Goal: Navigation & Orientation: Understand site structure

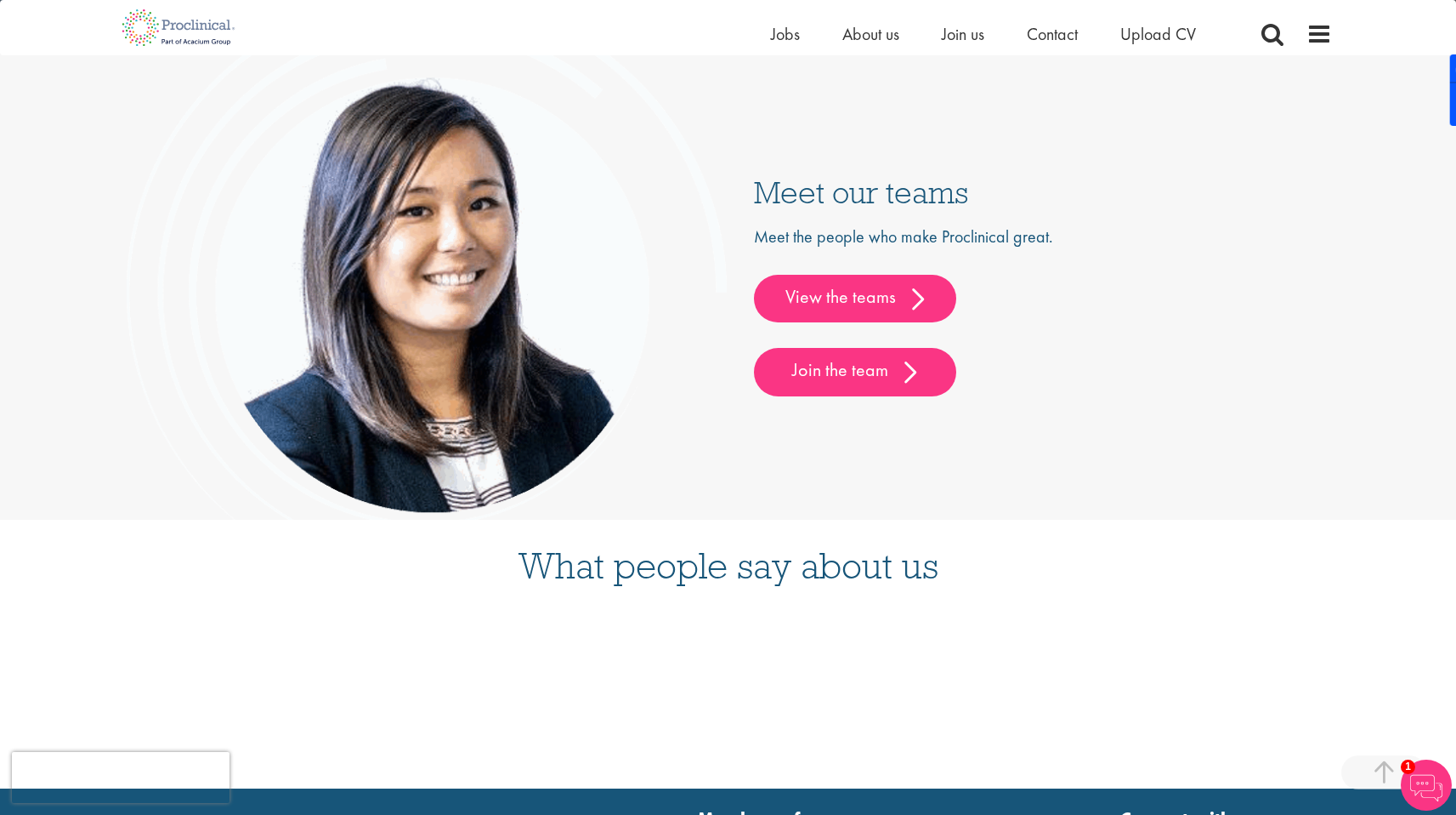
scroll to position [4471, 0]
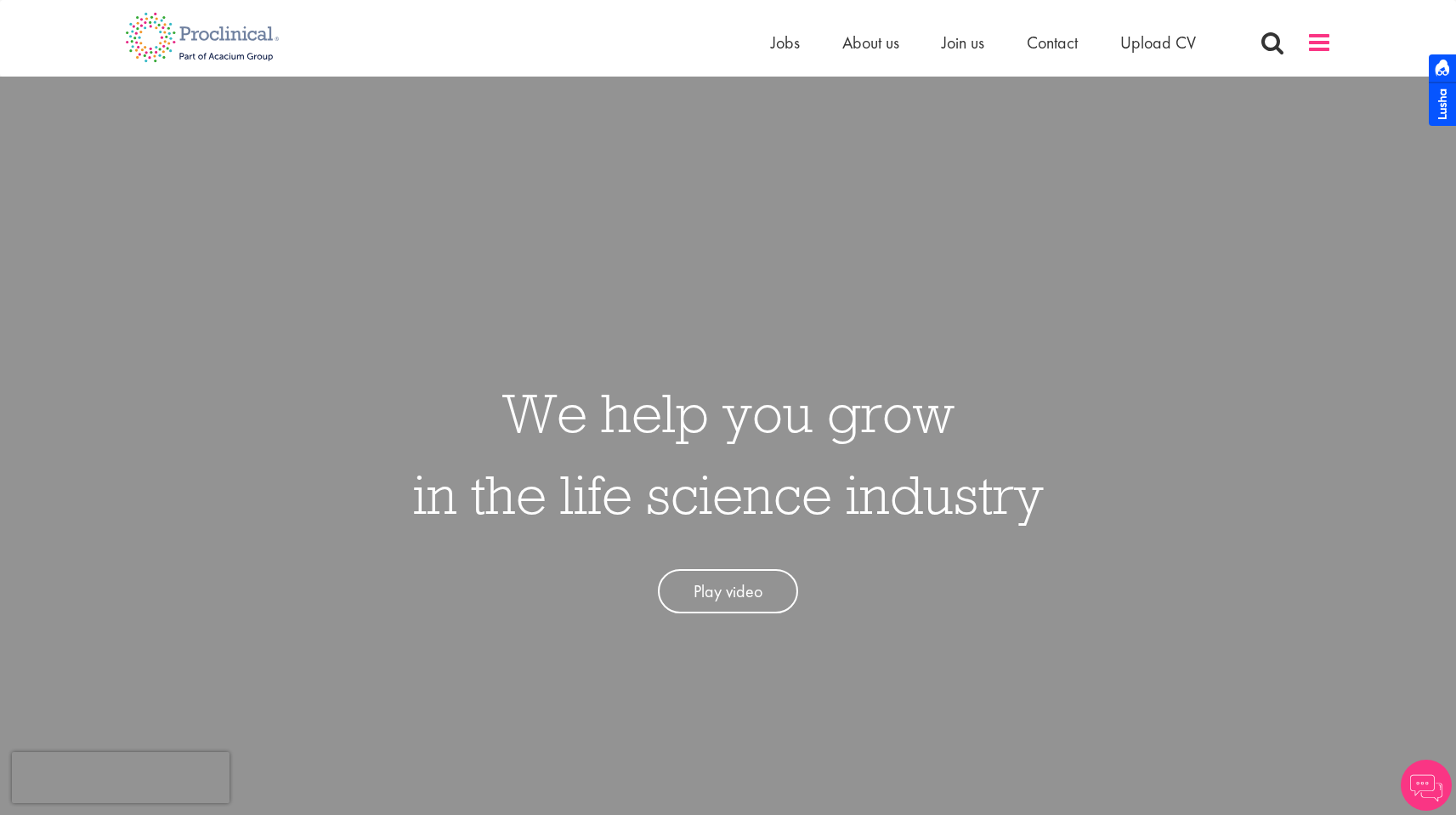
click at [1314, 36] on span at bounding box center [1319, 42] width 26 height 26
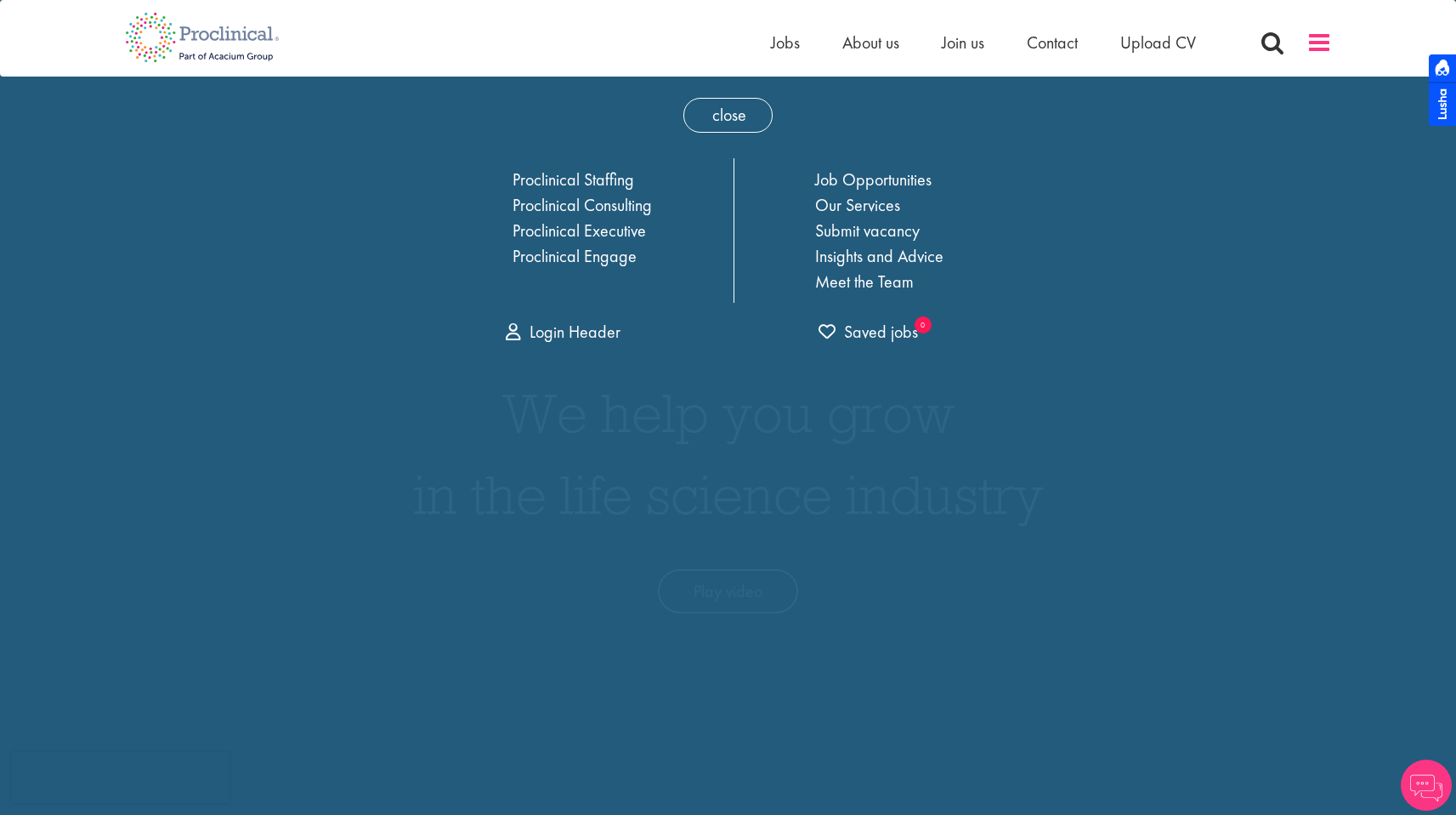
click at [1314, 36] on span at bounding box center [1319, 42] width 26 height 26
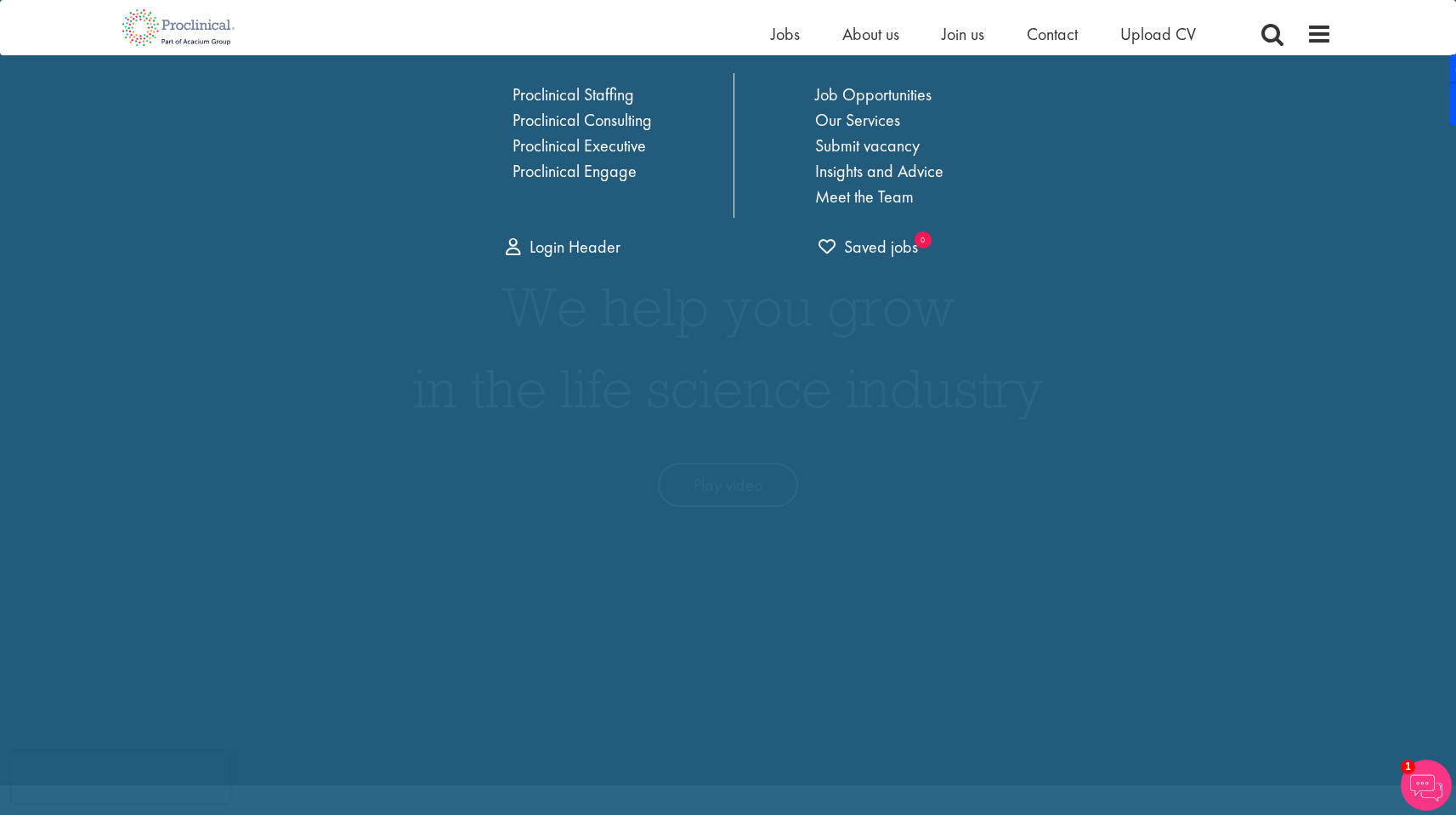
scroll to position [96, 0]
